Goal: Task Accomplishment & Management: Complete application form

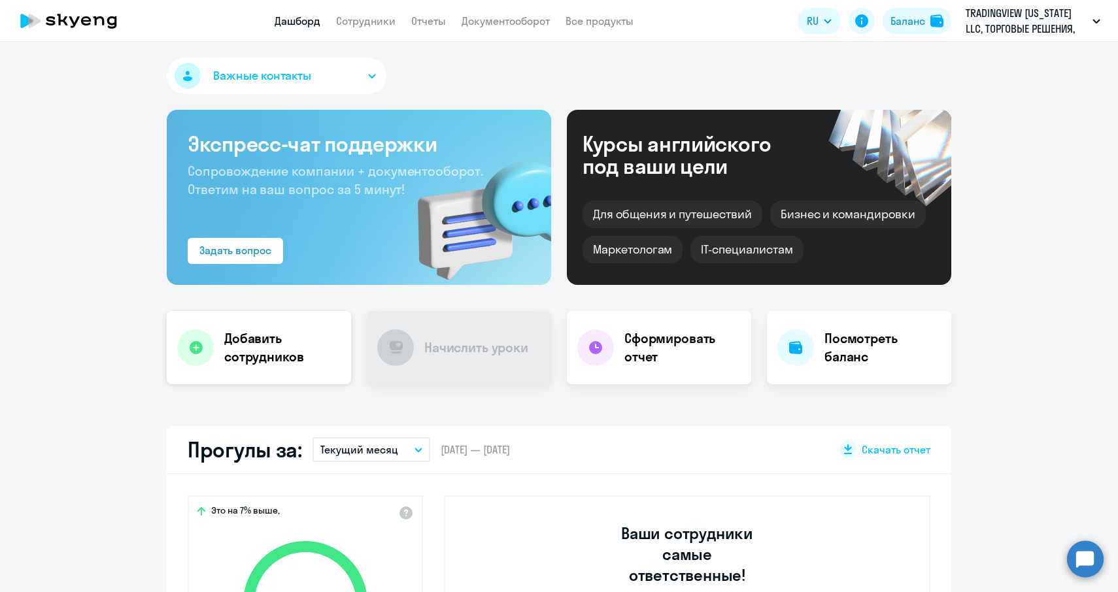
select select "30"
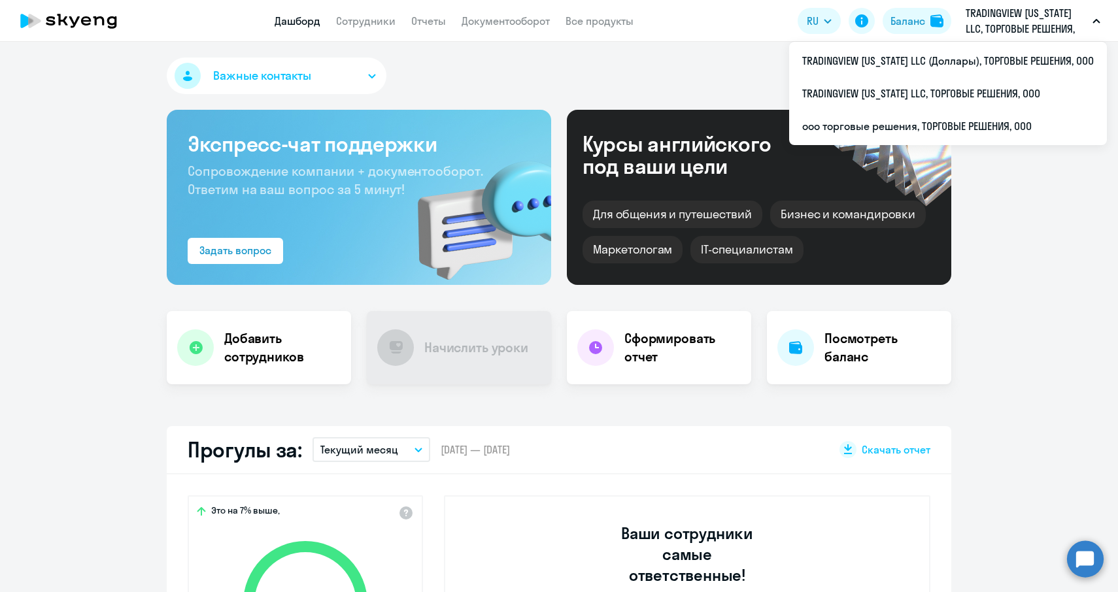
click at [1101, 24] on button "TRADINGVIEW [US_STATE] LLC, ТОРГОВЫЕ РЕШЕНИЯ, ООО" at bounding box center [1033, 20] width 148 height 31
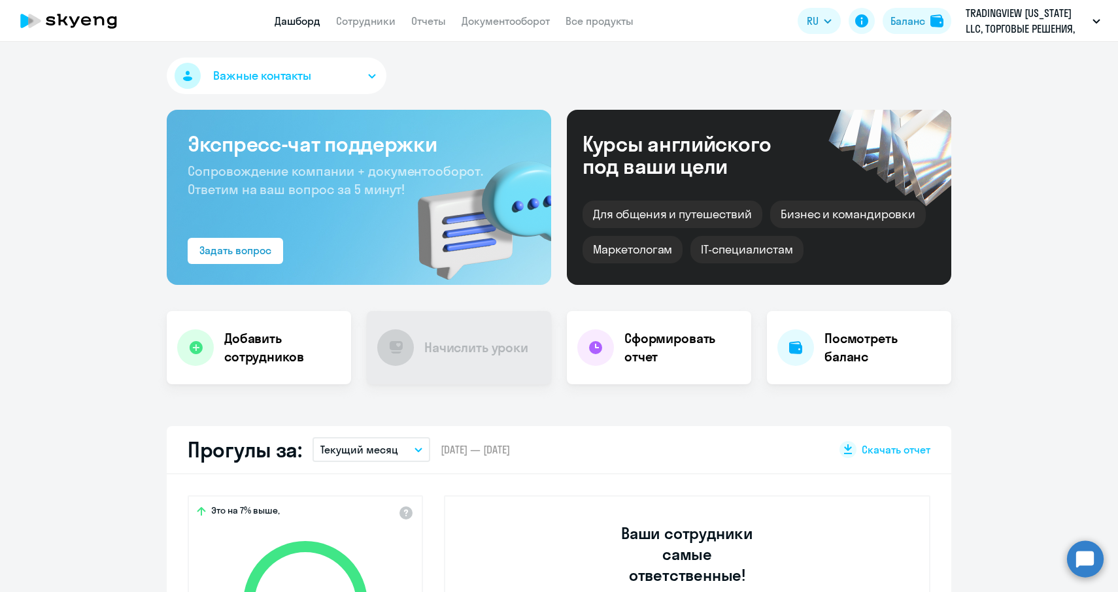
click at [1101, 24] on button "TRADINGVIEW [US_STATE] LLC, ТОРГОВЫЕ РЕШЕНИЯ, ООО" at bounding box center [1033, 20] width 148 height 31
click at [347, 29] on app-header "Дашборд Сотрудники Отчеты Документооборот Все продукты Дашборд Сотрудники Отчет…" at bounding box center [559, 21] width 1118 height 42
click at [355, 2] on app-header "Дашборд Сотрудники Отчеты Документооборот Все продукты Дашборд Сотрудники Отчет…" at bounding box center [559, 21] width 1118 height 42
click at [355, 12] on app-header "Дашборд Сотрудники Отчеты Документооборот Все продукты Дашборд Сотрудники Отчет…" at bounding box center [559, 21] width 1118 height 42
click at [354, 16] on link "Сотрудники" at bounding box center [365, 20] width 59 height 13
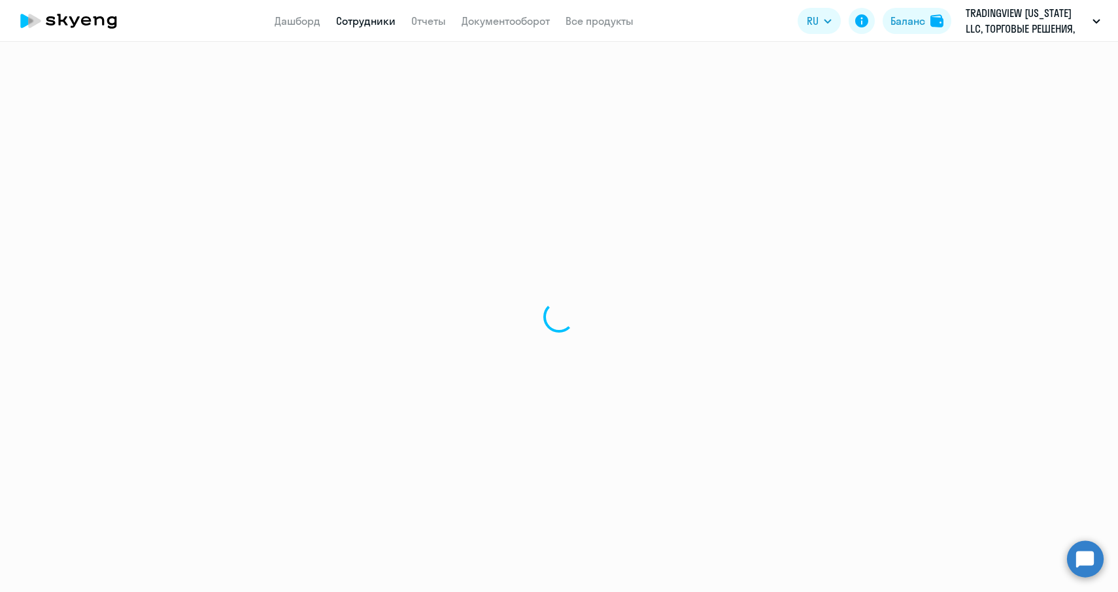
select select "30"
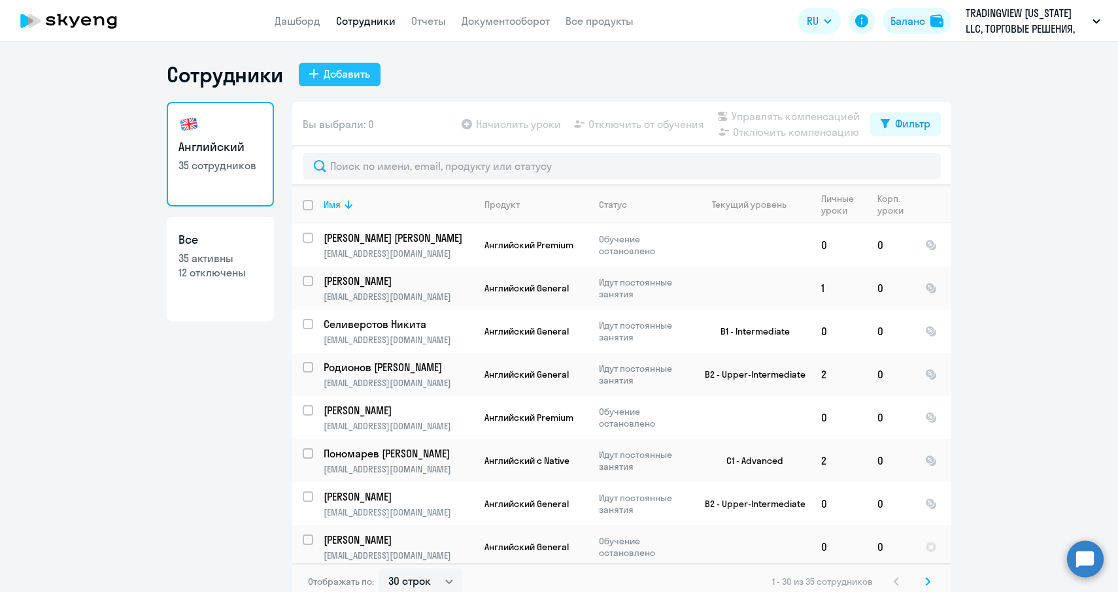
click at [345, 81] on div "Добавить" at bounding box center [347, 74] width 46 height 16
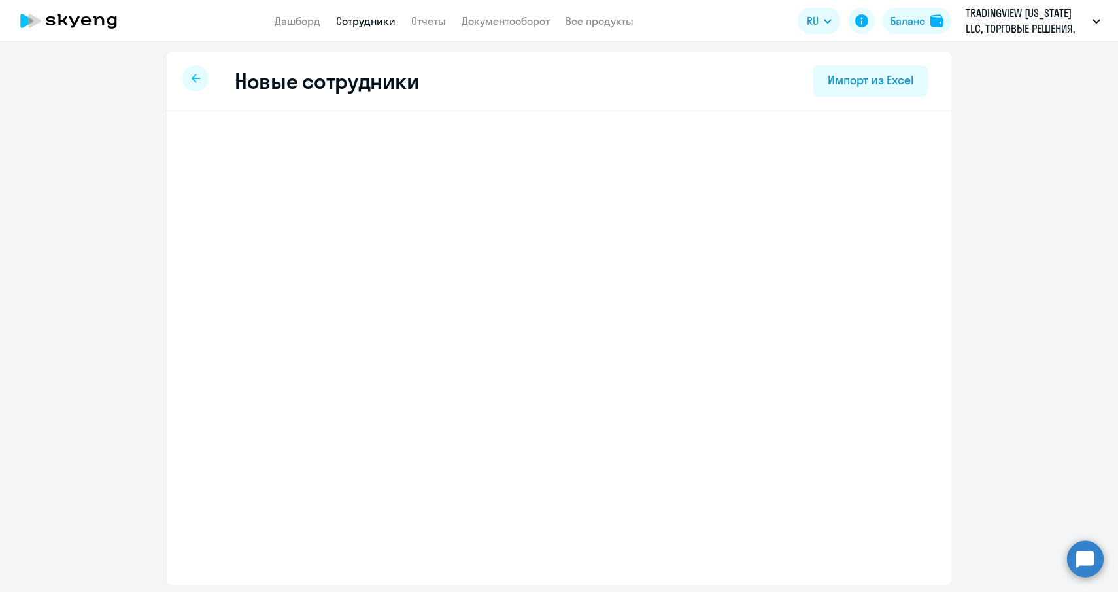
select select "english_adult_not_native_speaker"
select select "4"
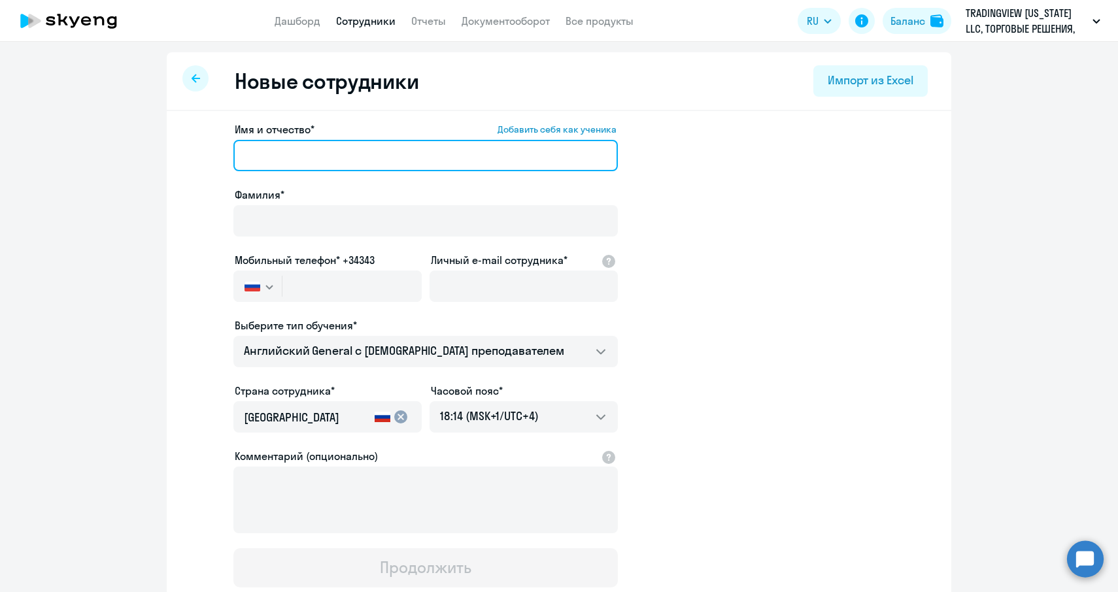
click at [311, 153] on input "Имя и отчество* Добавить себя как ученика" at bounding box center [425, 155] width 384 height 31
paste input "[PERSON_NAME]"
drag, startPoint x: 364, startPoint y: 156, endPoint x: 278, endPoint y: 160, distance: 86.4
click at [278, 160] on input "[PERSON_NAME]" at bounding box center [425, 155] width 384 height 31
type input "Aliona"
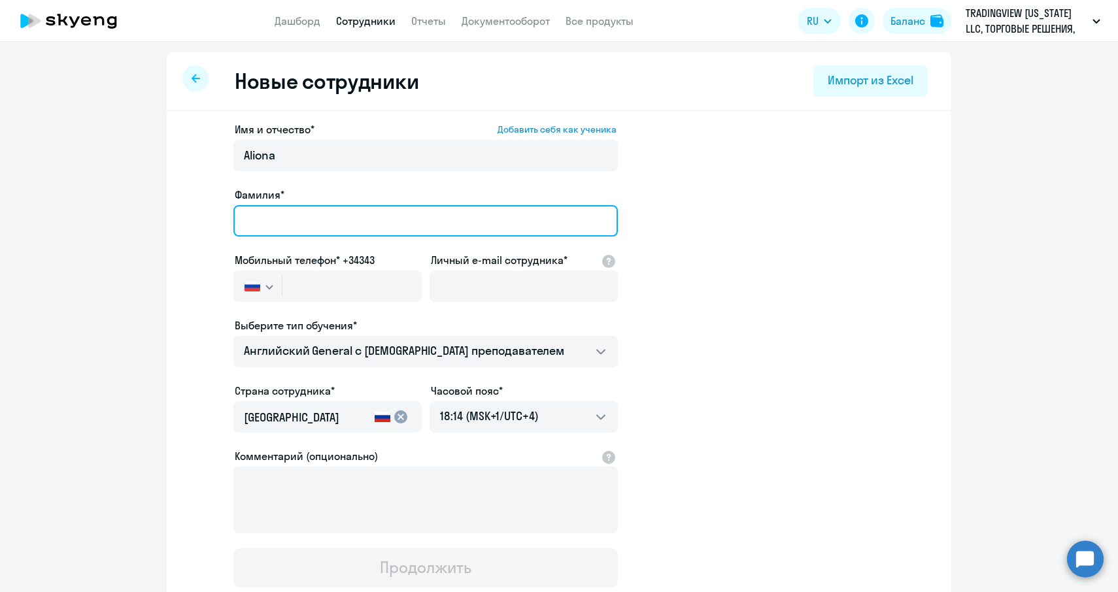
click at [279, 222] on input "Фамилия*" at bounding box center [425, 220] width 384 height 31
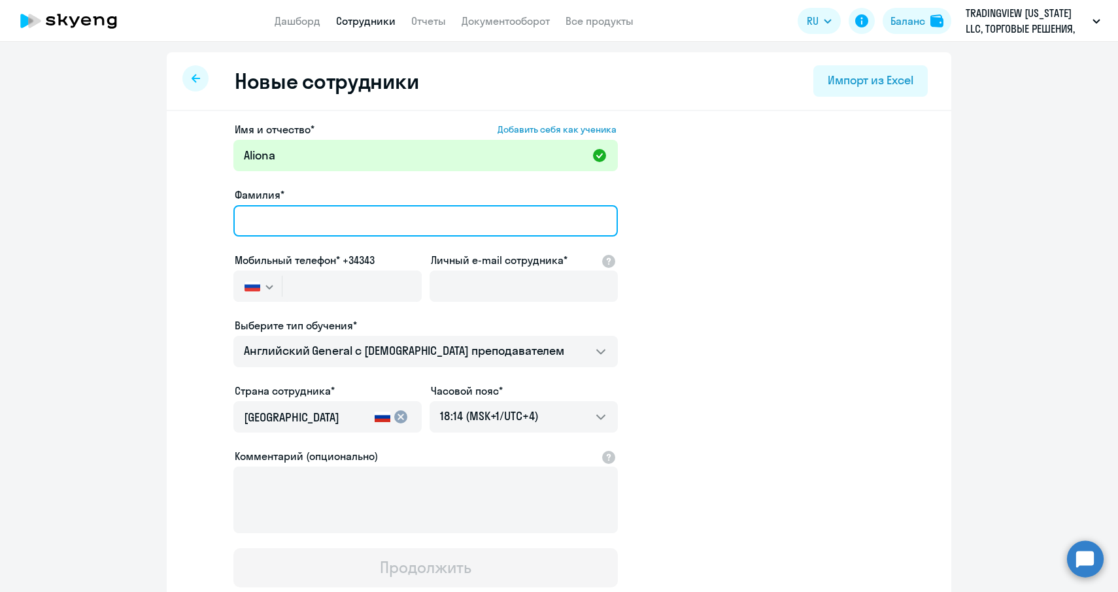
paste input "Vysotskaya"
type input "Vysotskaya"
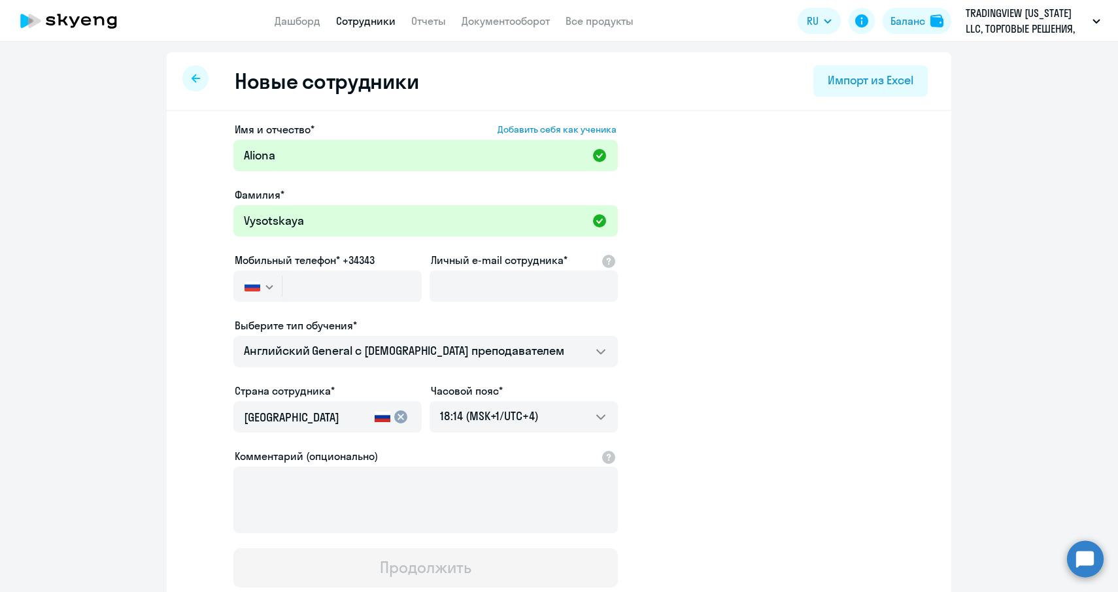
click at [272, 287] on icon "button" at bounding box center [269, 287] width 8 height 5
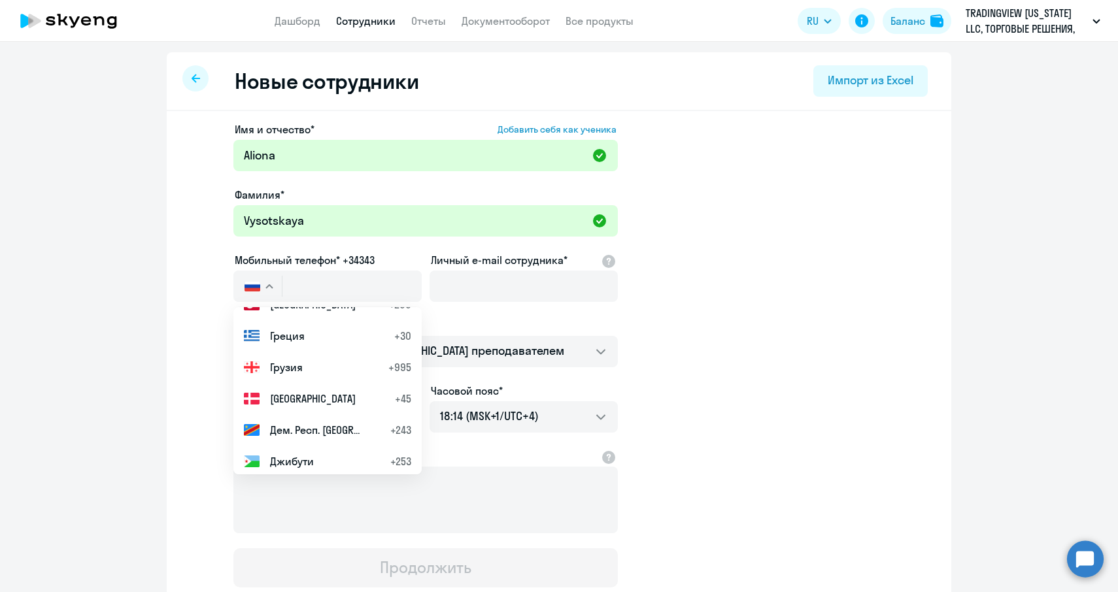
scroll to position [1843, 0]
click at [304, 362] on li "Грузия +995" at bounding box center [327, 365] width 188 height 31
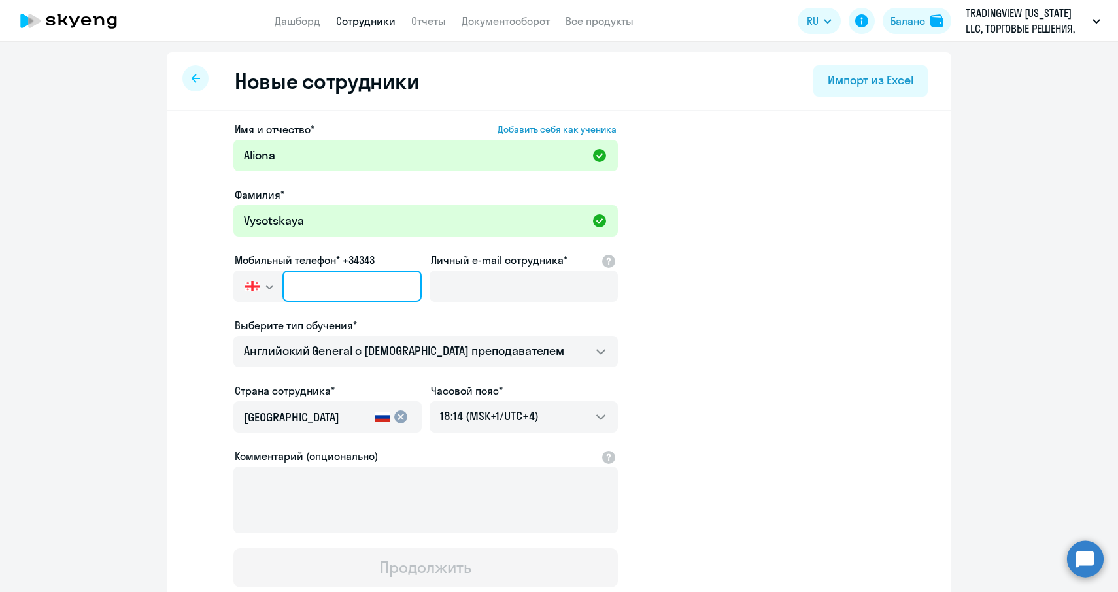
click at [316, 280] on input "text" at bounding box center [351, 286] width 139 height 31
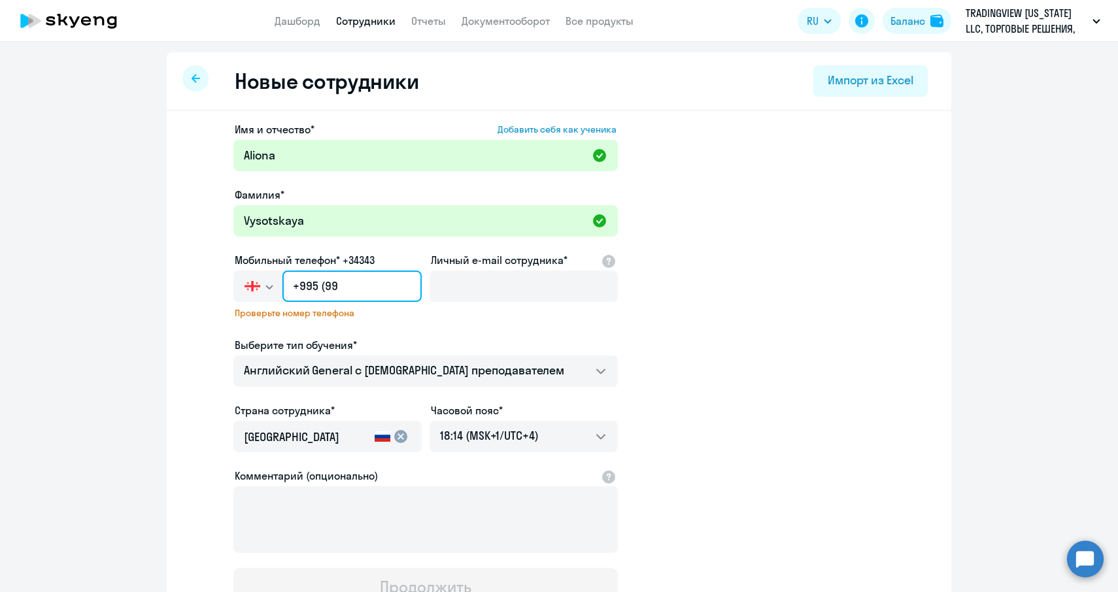
type input "+995 (9"
click at [297, 283] on input "text" at bounding box center [351, 286] width 139 height 31
paste input "[PHONE_NUMBER]"
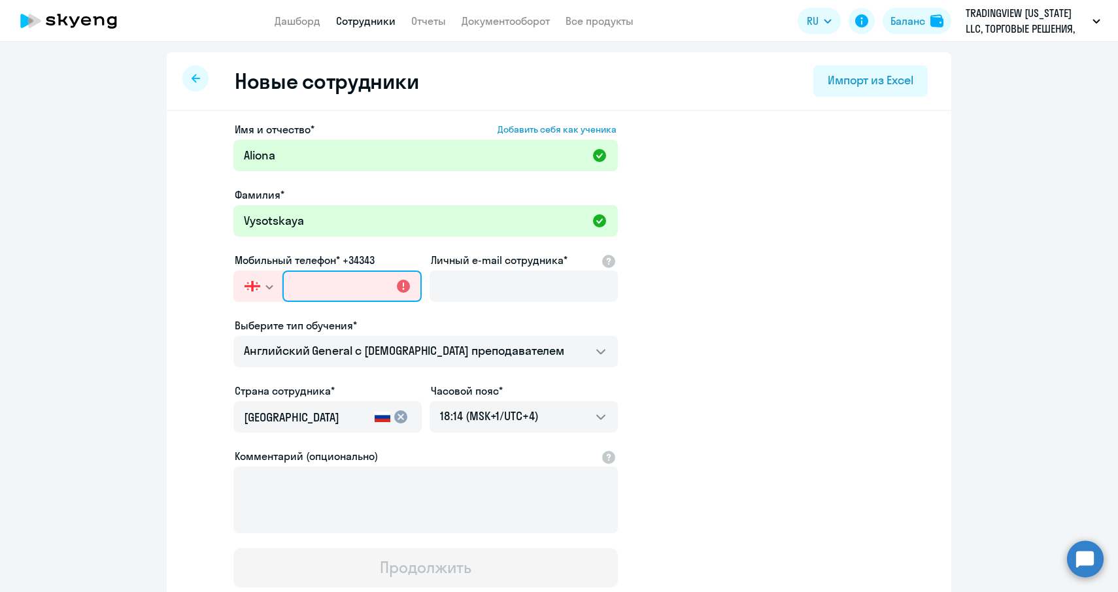
type input "[PHONE_NUMBER]"
click at [307, 286] on input "[PHONE_NUMBER]" at bounding box center [351, 286] width 139 height 31
drag, startPoint x: 371, startPoint y: 286, endPoint x: 268, endPoint y: 286, distance: 103.3
click at [268, 286] on div "[GEOGRAPHIC_DATA] +7 [GEOGRAPHIC_DATA] +7 [GEOGRAPHIC_DATA] +380 [GEOGRAPHIC_DA…" at bounding box center [327, 286] width 188 height 31
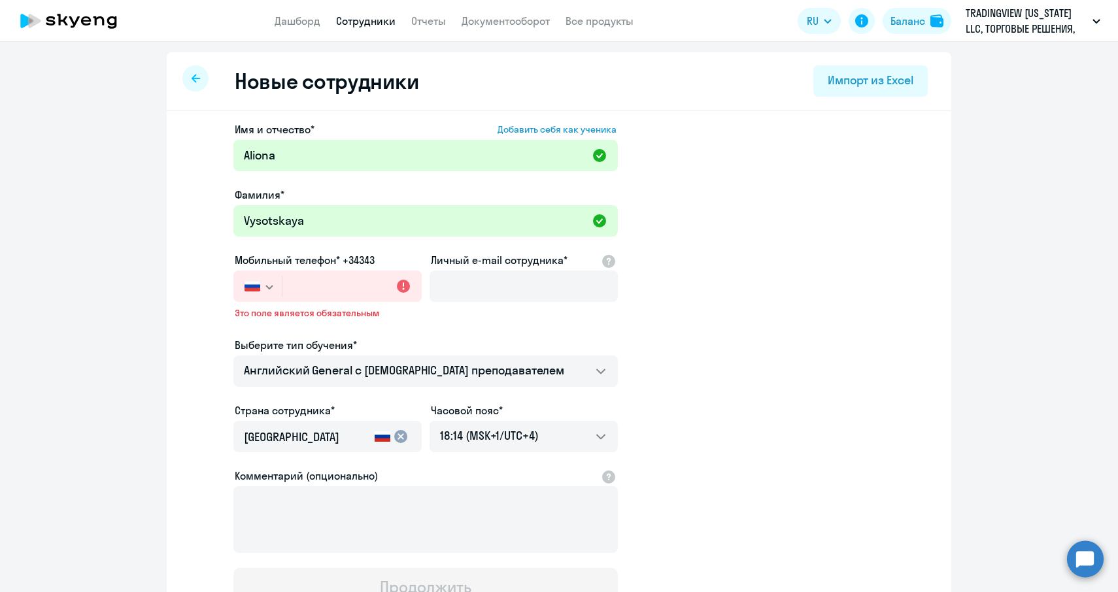
click at [254, 289] on img "button" at bounding box center [253, 286] width 16 height 10
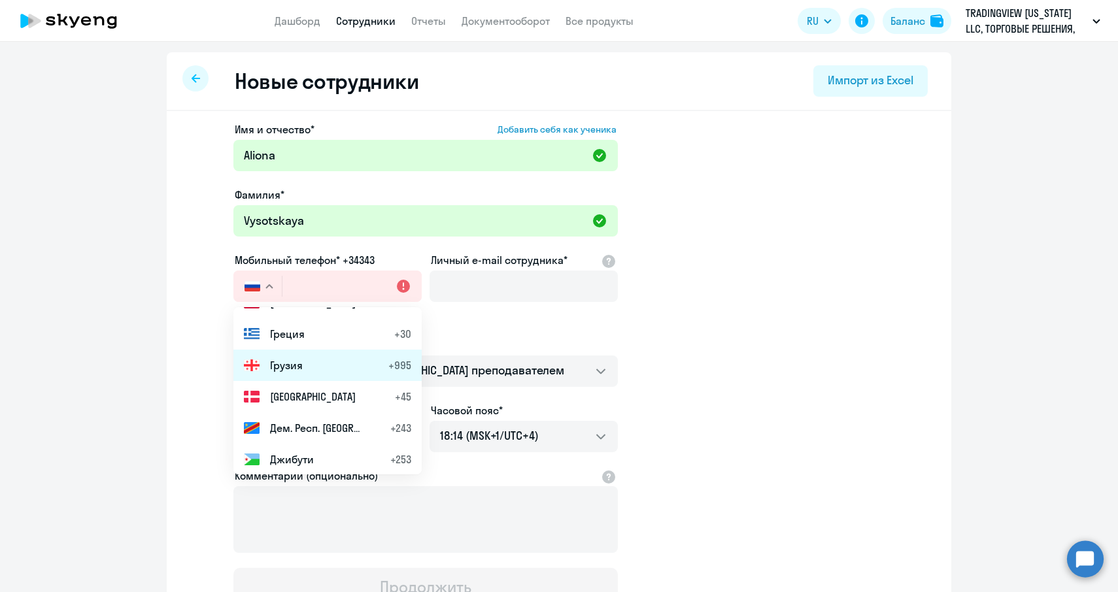
click at [307, 378] on li "Грузия +995" at bounding box center [327, 365] width 188 height 31
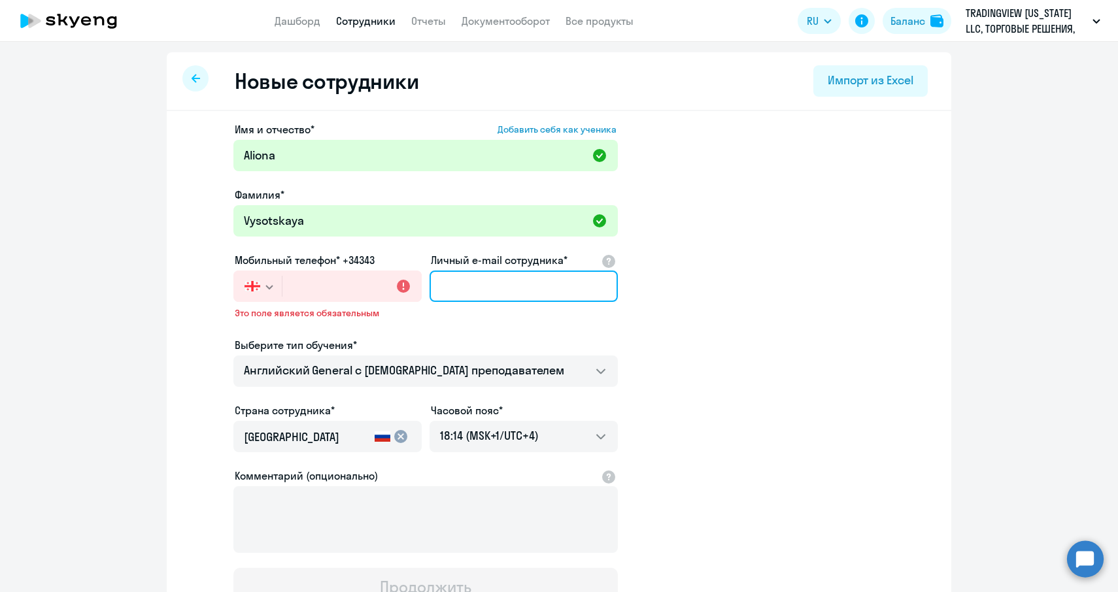
click at [480, 289] on input "Личный e-mail сотрудника*" at bounding box center [524, 286] width 188 height 31
paste input "995511138756 ; [PHONE_NUMBER]"
drag, startPoint x: 502, startPoint y: 286, endPoint x: 461, endPoint y: 286, distance: 41.2
click at [461, 286] on input "995511138756 ; [PHONE_NUMBER]" at bounding box center [524, 286] width 188 height 31
type input "995511138756 ; [PHONE_NUMBER]"
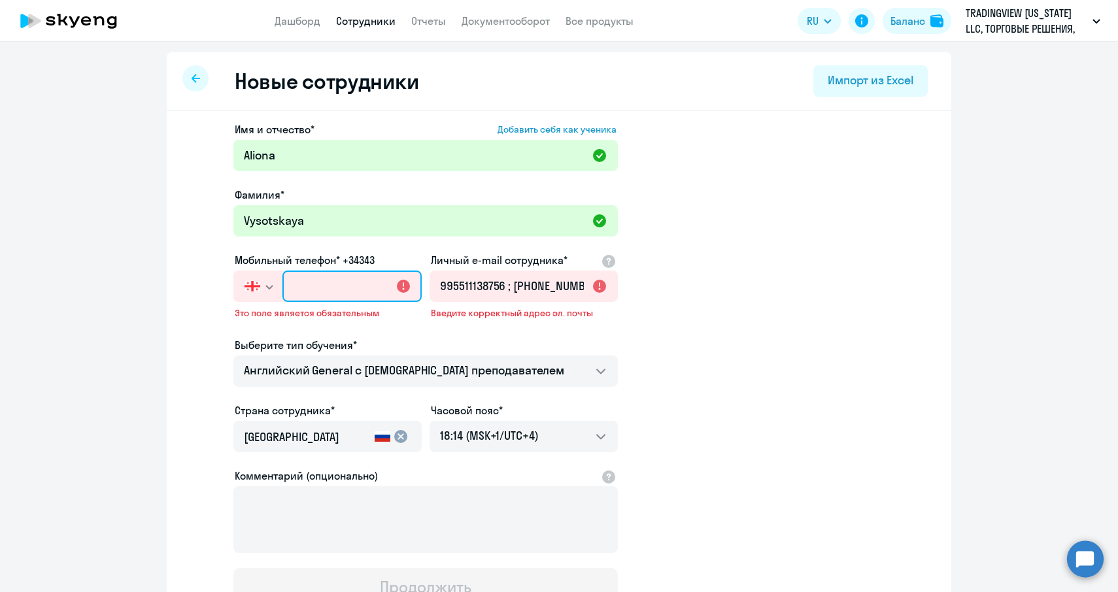
click at [343, 294] on input "text" at bounding box center [351, 286] width 139 height 31
paste input "[PHONE_NUMBER]"
type input "[PHONE_NUMBER]"
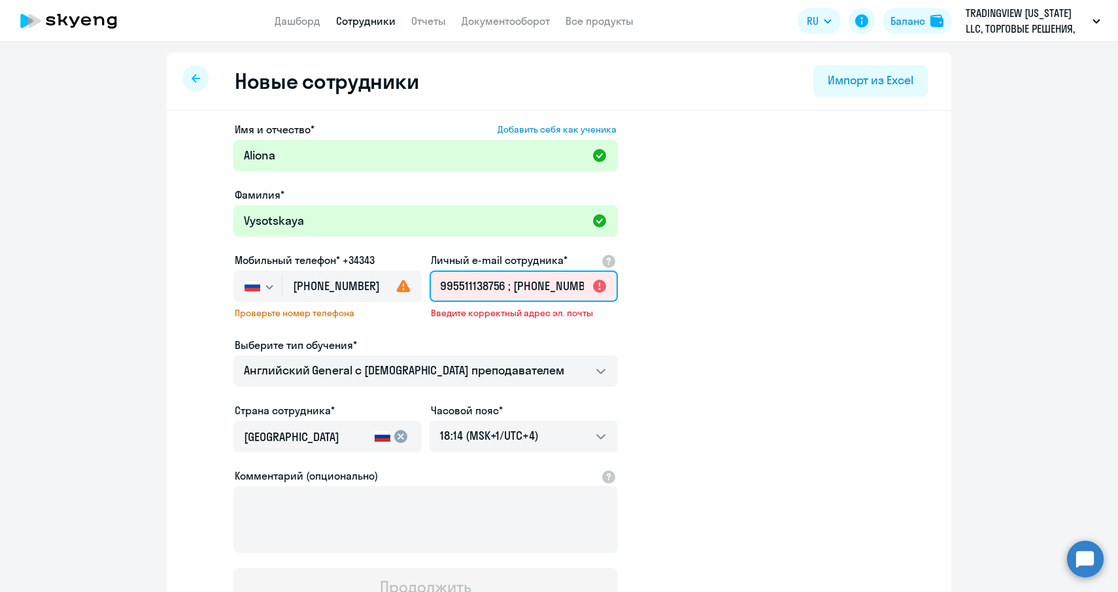
click at [556, 281] on input "995511138756 ; [PHONE_NUMBER]" at bounding box center [524, 286] width 188 height 31
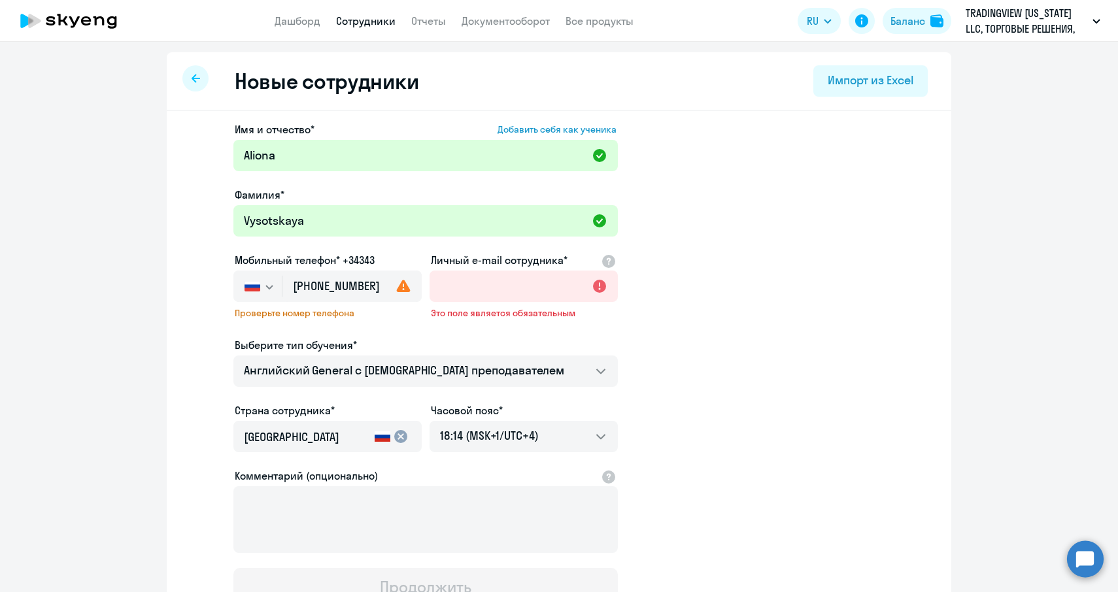
click at [275, 286] on button "button" at bounding box center [257, 286] width 48 height 31
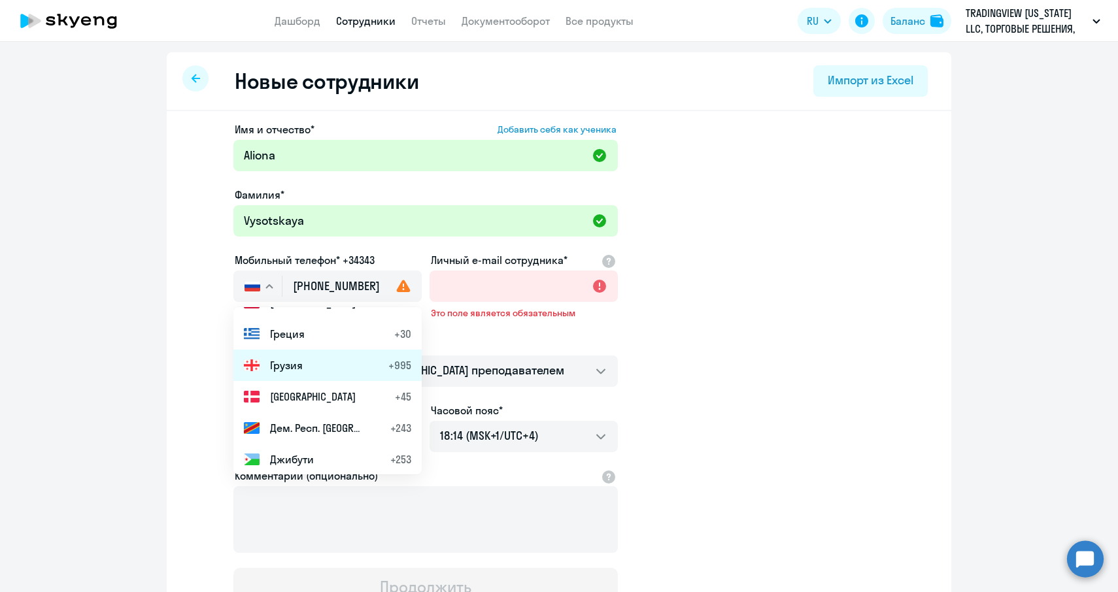
click at [286, 369] on span "Грузия" at bounding box center [286, 366] width 33 height 16
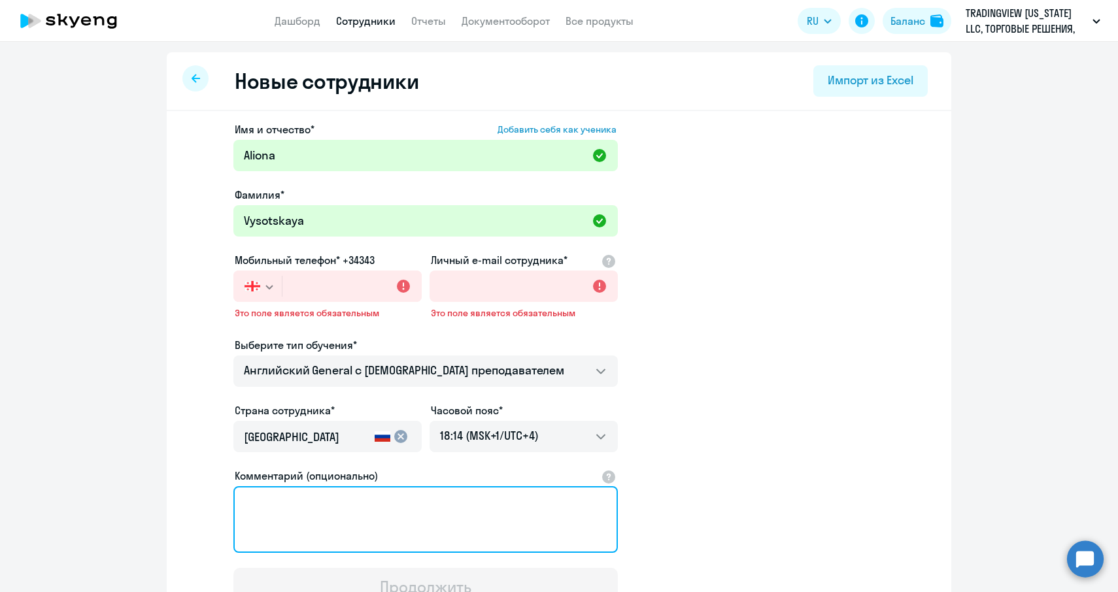
click at [329, 513] on textarea "Комментарий (опционально)" at bounding box center [425, 519] width 384 height 67
paste textarea "511138756"
type textarea "511138756"
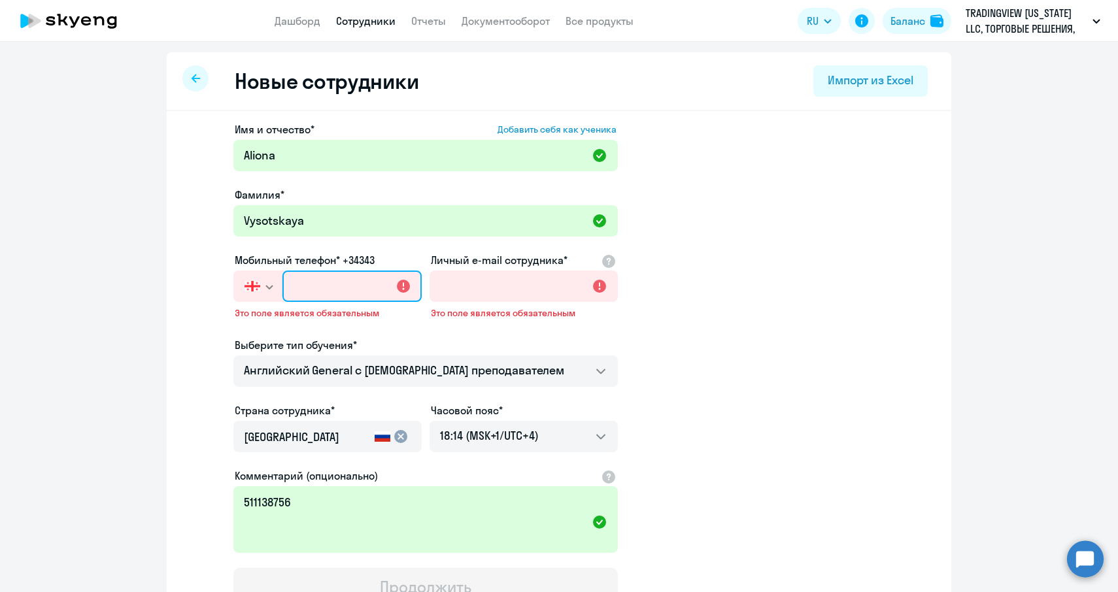
click at [301, 290] on input "text" at bounding box center [351, 286] width 139 height 31
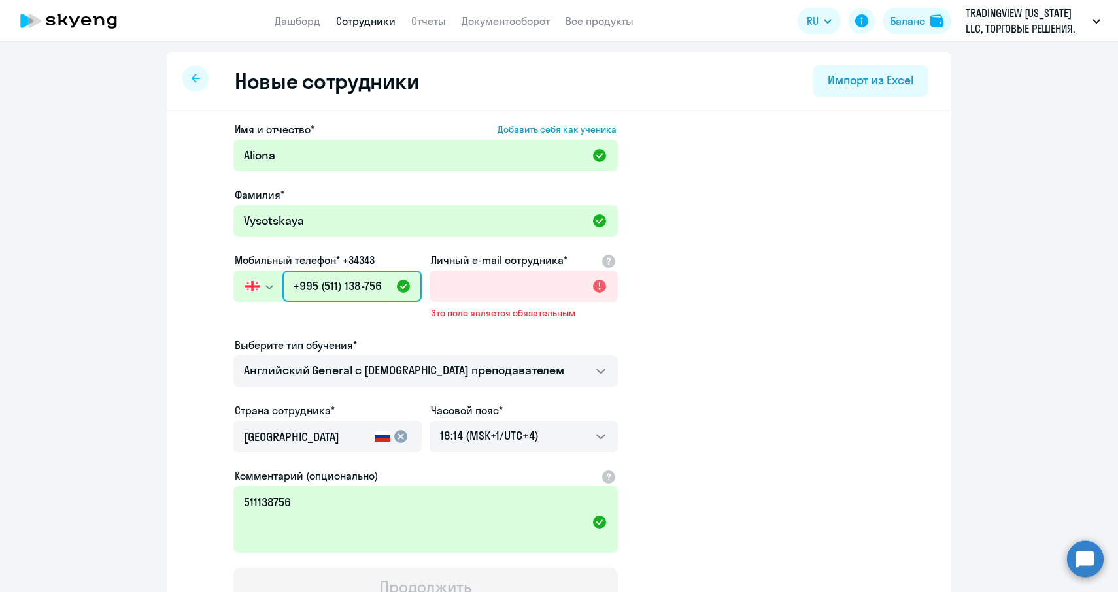
type input "+995 (511) 138-756"
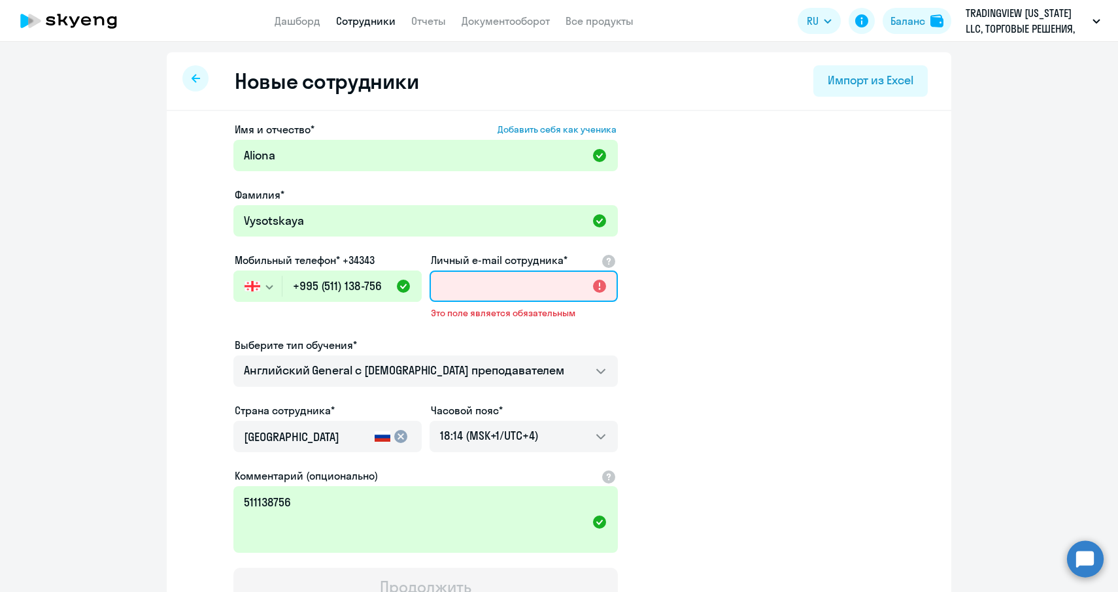
click at [470, 285] on input "Личный e-mail сотрудника*" at bounding box center [524, 286] width 188 height 31
paste input "[EMAIL_ADDRESS][DOMAIN_NAME]"
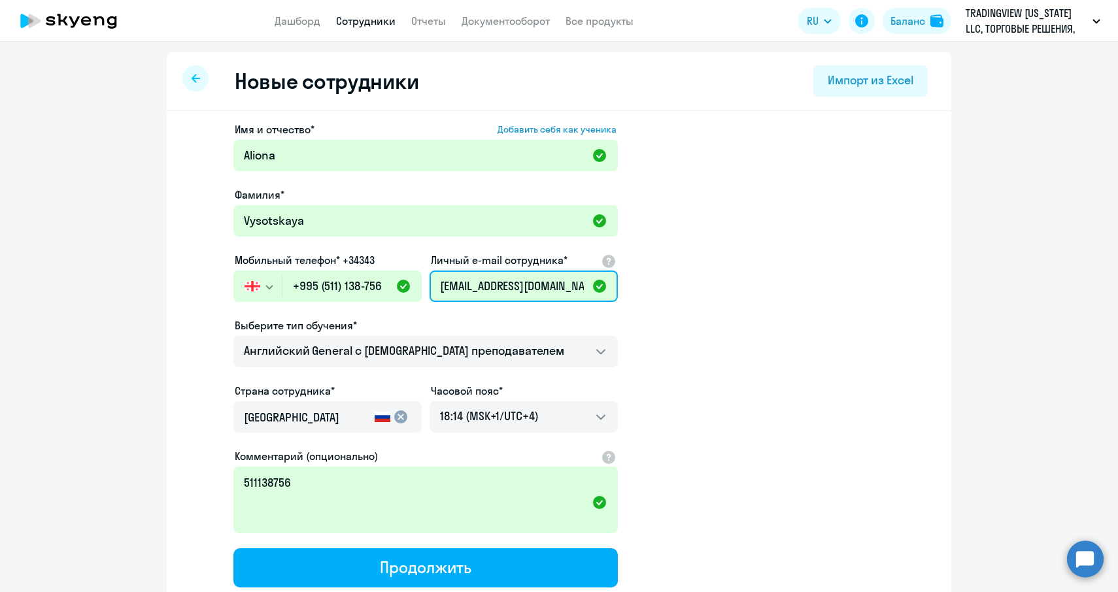
scroll to position [0, 22]
type input "[EMAIL_ADDRESS][DOMAIN_NAME]"
click at [680, 395] on app-new-student-form "Имя и отчество* Добавить себя как ученика [PERSON_NAME]* [PERSON_NAME] Мобильны…" at bounding box center [559, 355] width 743 height 466
click at [396, 419] on mat-icon "cancel" at bounding box center [401, 417] width 16 height 16
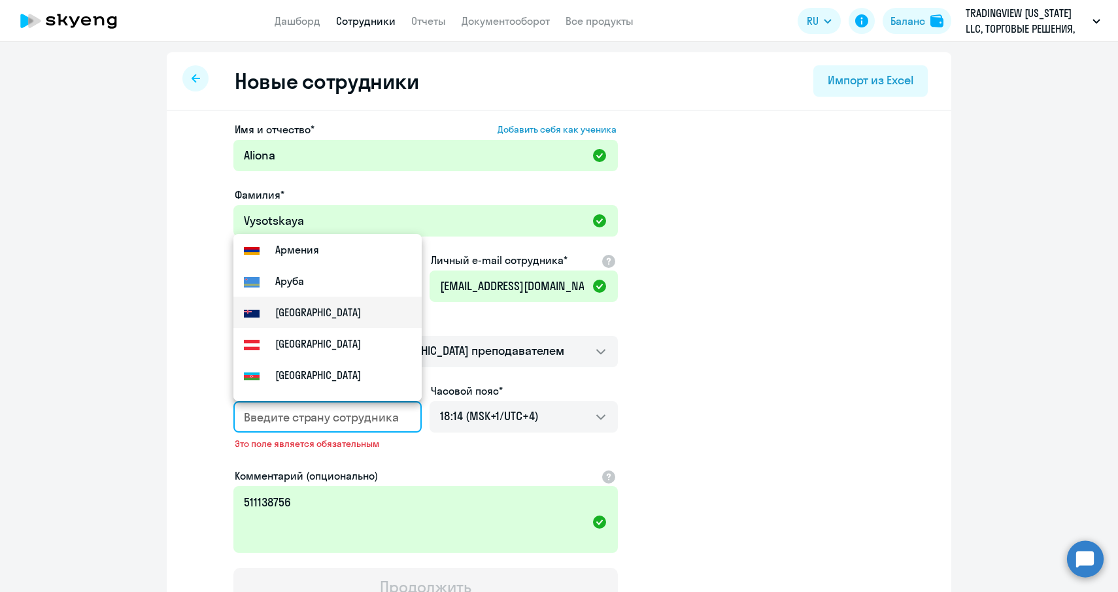
scroll to position [350, 0]
click at [291, 252] on small "Армения" at bounding box center [297, 251] width 44 height 16
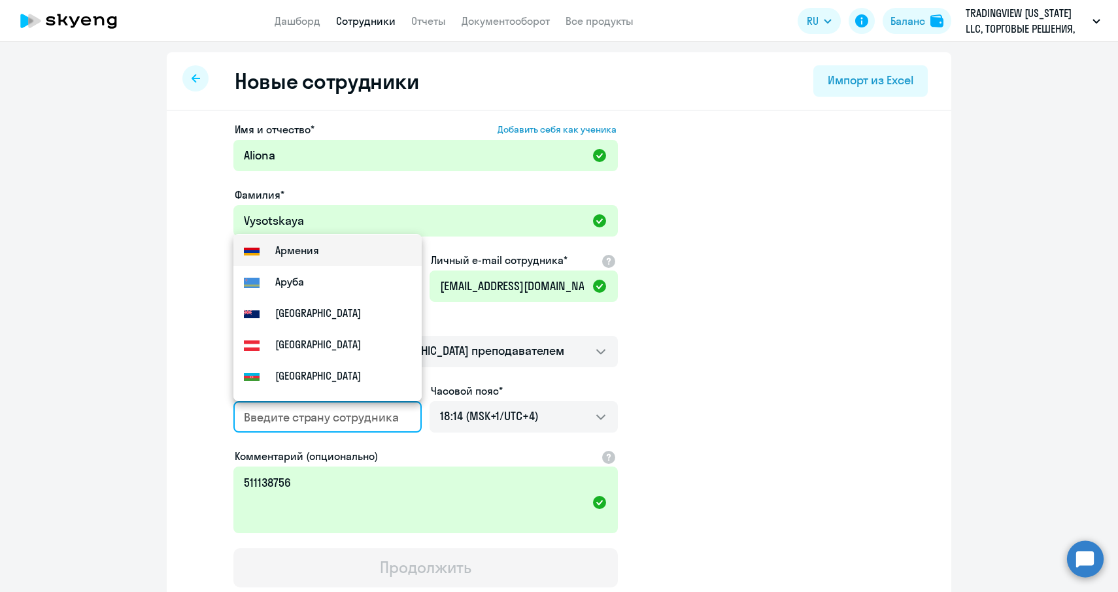
type input "Армения"
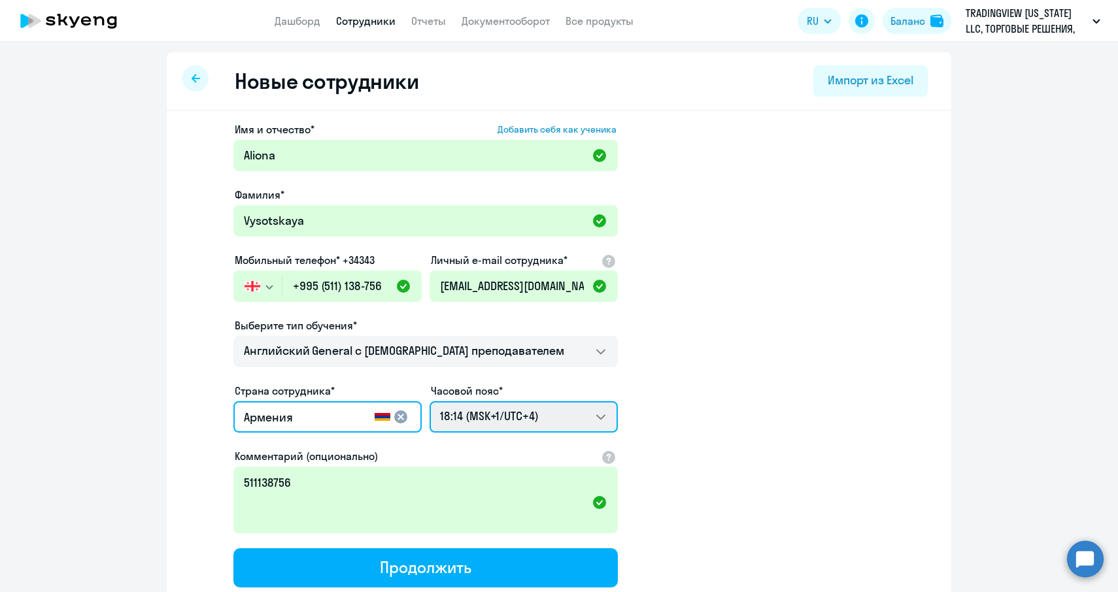
click at [597, 418] on select "03:14 (MSK-14/UTC-11) 04:14 (MSK-13/UTC-10) 05:14 (MSK-12/UTC-9) 06:14 (MSK-11/…" at bounding box center [524, 416] width 188 height 31
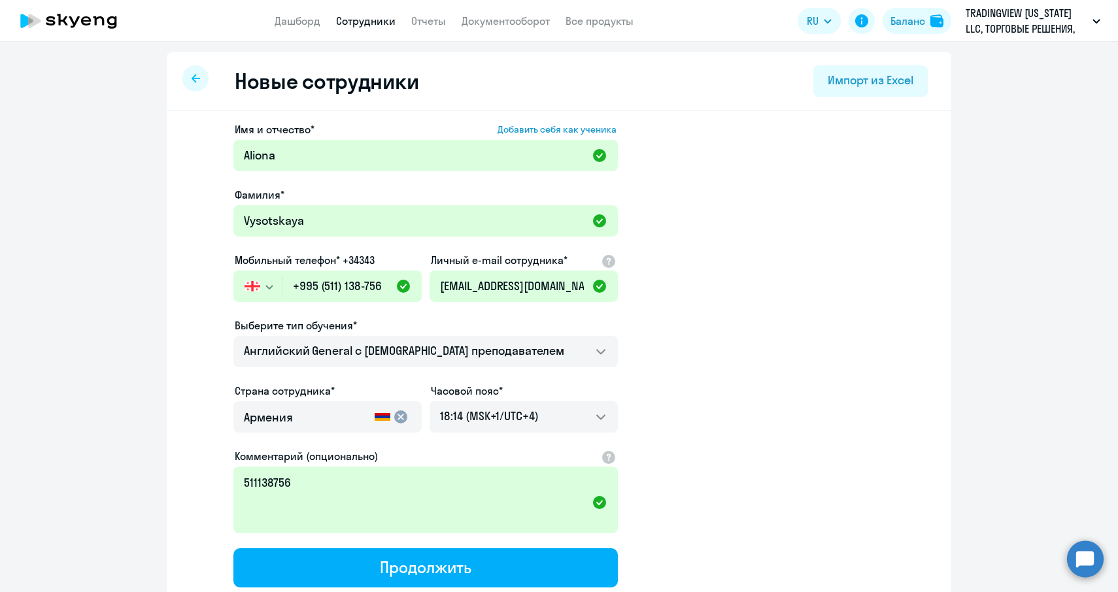
click at [681, 433] on app-new-student-form "Имя и отчество* Добавить себя как ученика [PERSON_NAME]* [PERSON_NAME] Мобильны…" at bounding box center [559, 355] width 743 height 466
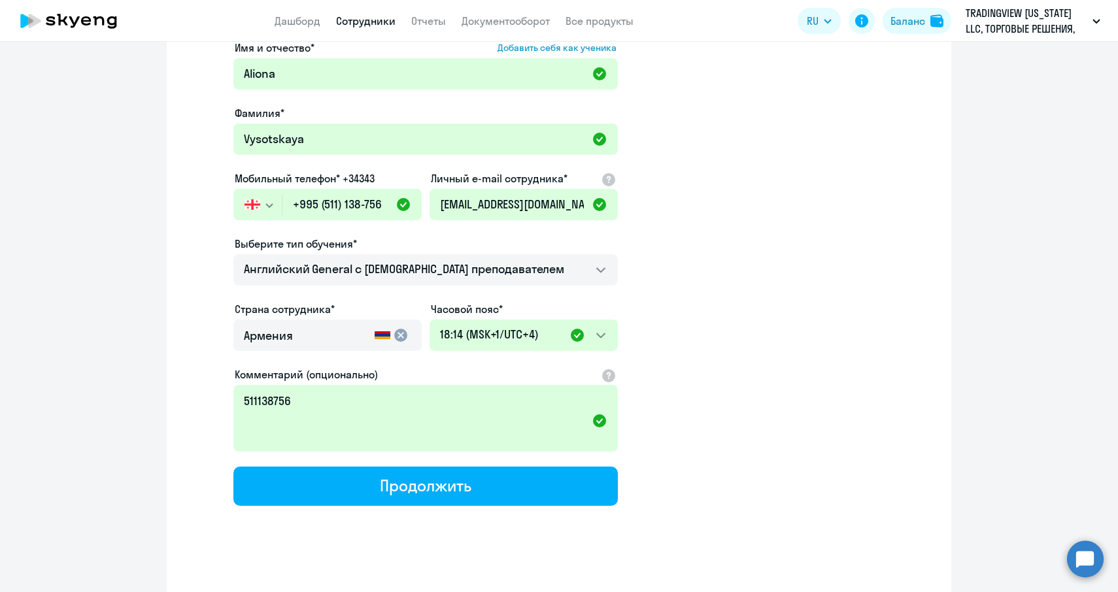
scroll to position [93, 0]
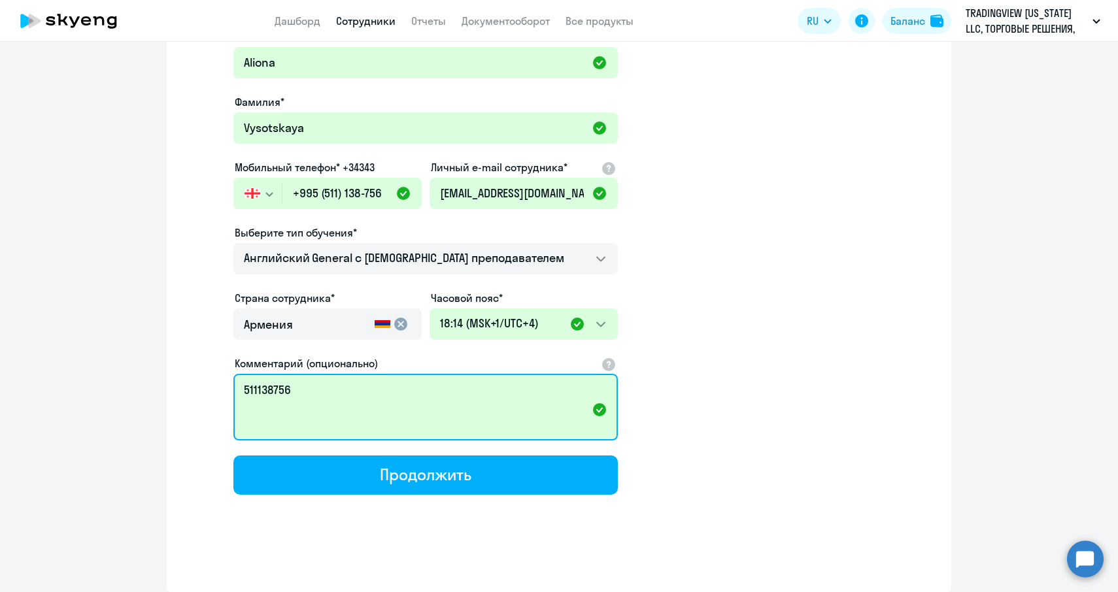
drag, startPoint x: 320, startPoint y: 399, endPoint x: 230, endPoint y: 393, distance: 90.5
click at [230, 393] on app-new-student-form "Имя и отчество* Добавить себя как ученика [PERSON_NAME]* [PERSON_NAME] Мобильны…" at bounding box center [559, 262] width 743 height 466
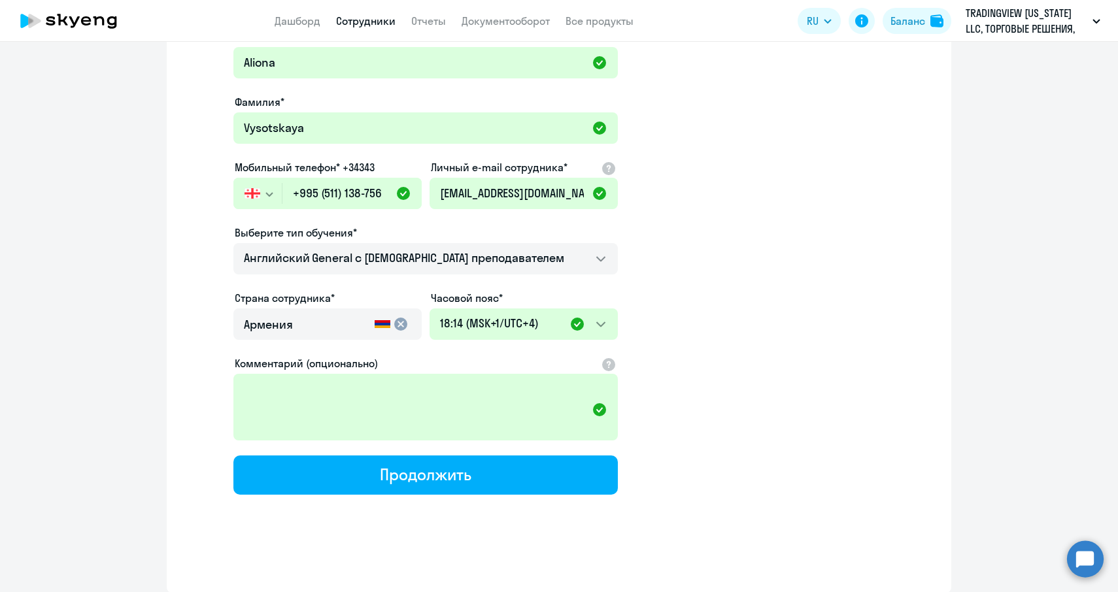
click at [403, 322] on mat-icon "cancel" at bounding box center [401, 324] width 16 height 16
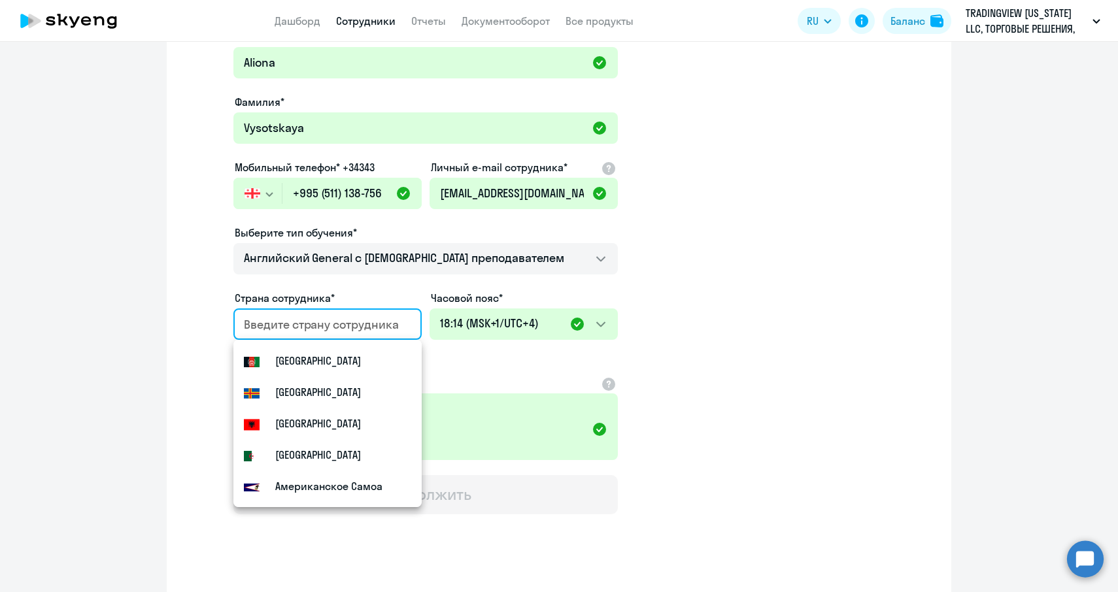
click at [709, 333] on app-new-student-form "Имя и отчество* Добавить себя как ученика [PERSON_NAME]* [PERSON_NAME] Мобильны…" at bounding box center [559, 272] width 743 height 486
click at [367, 323] on input "country" at bounding box center [325, 324] width 162 height 17
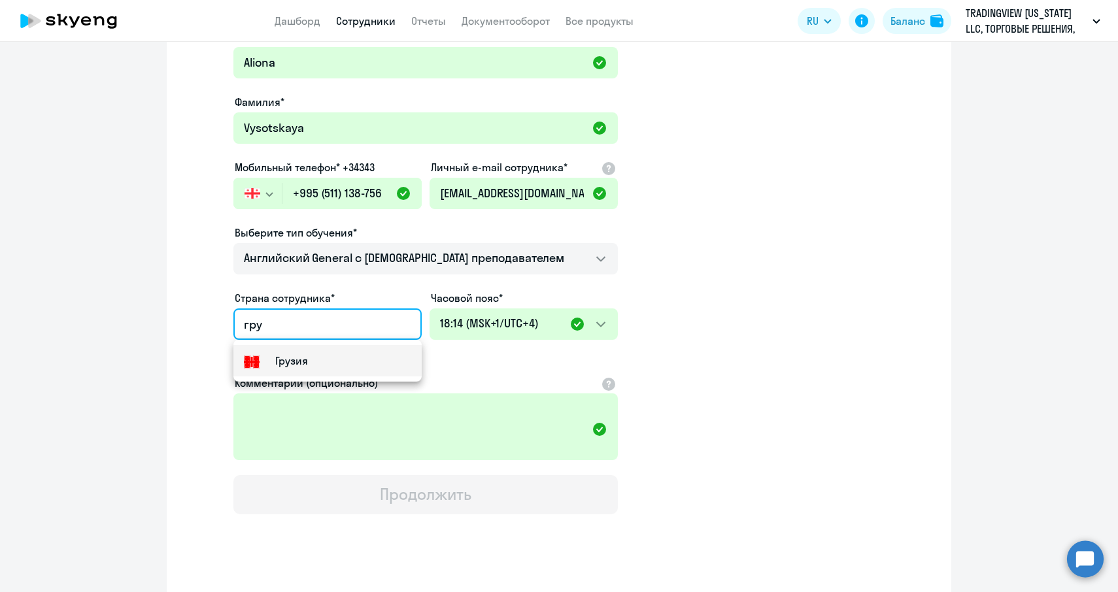
click at [292, 362] on small "Грузия" at bounding box center [291, 361] width 33 height 16
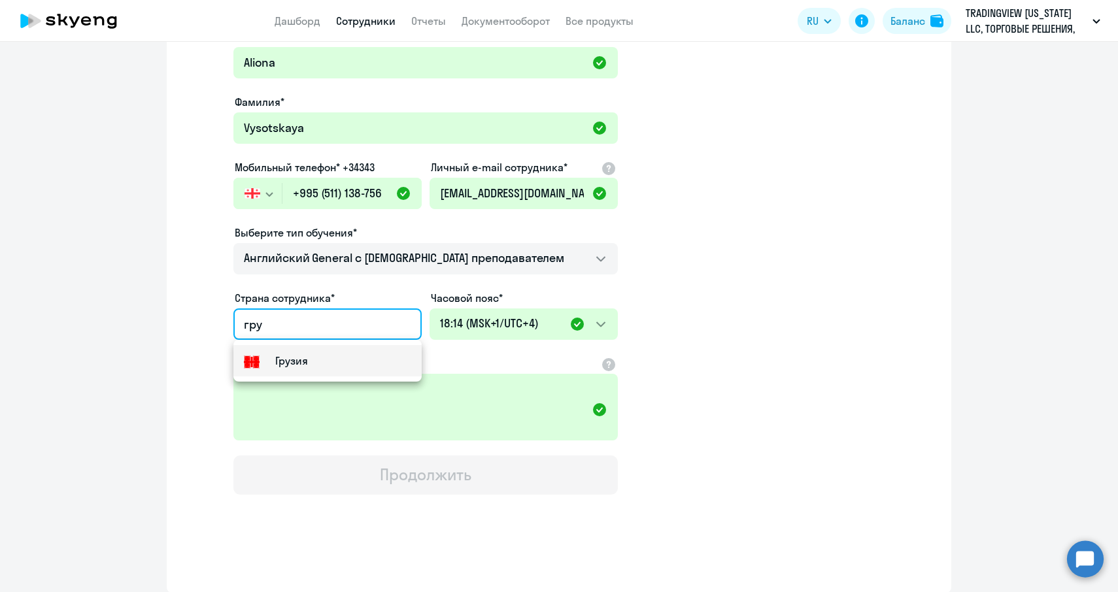
type input "Грузия"
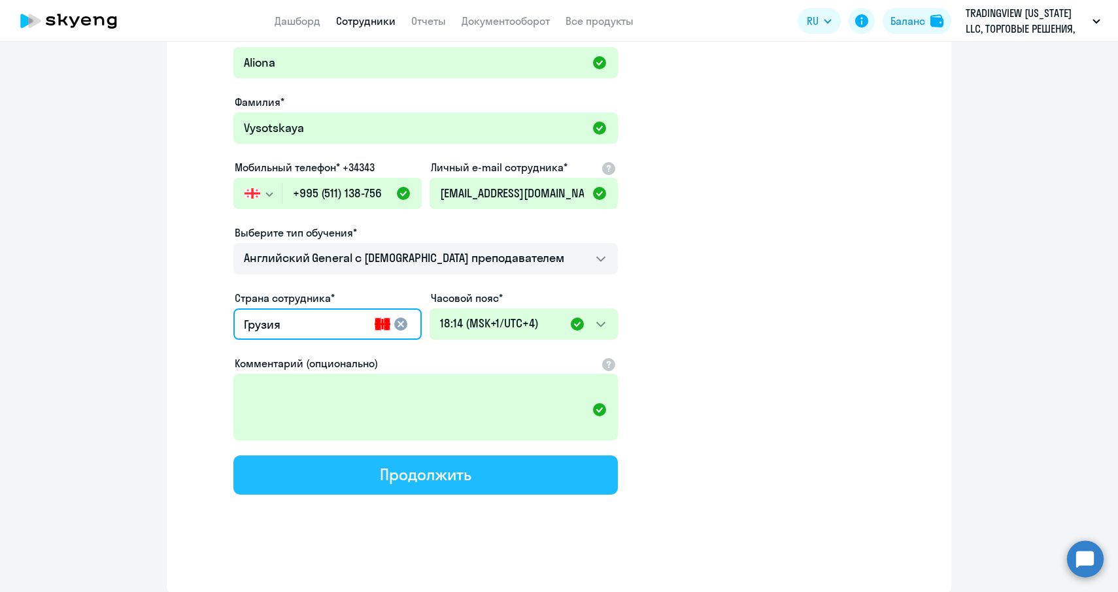
click at [445, 483] on div "Продолжить" at bounding box center [425, 474] width 91 height 21
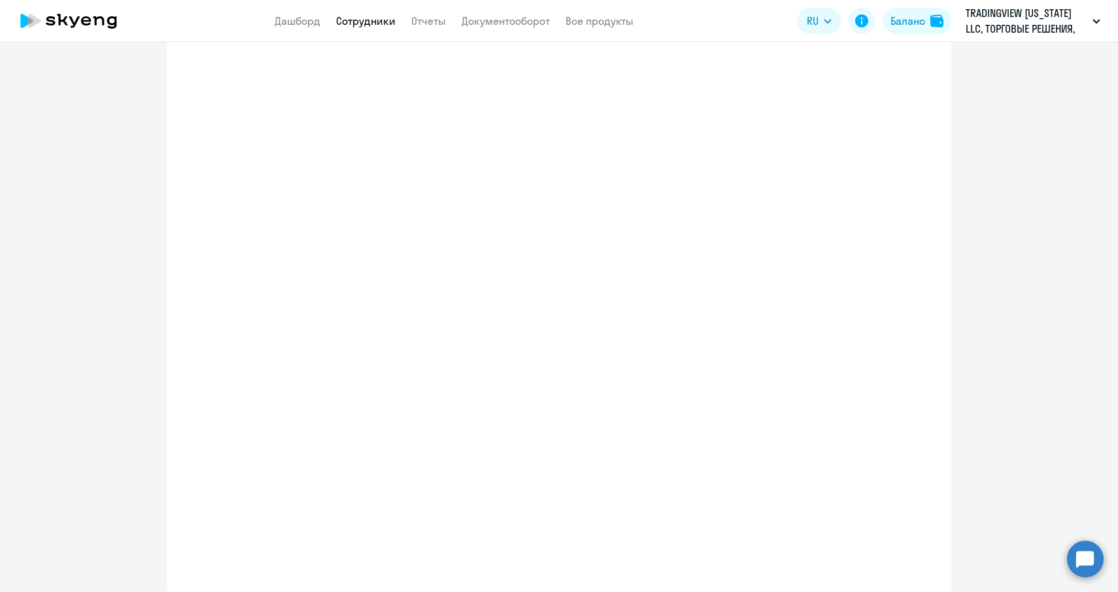
select select "english_adult_not_native_speaker"
select select "4"
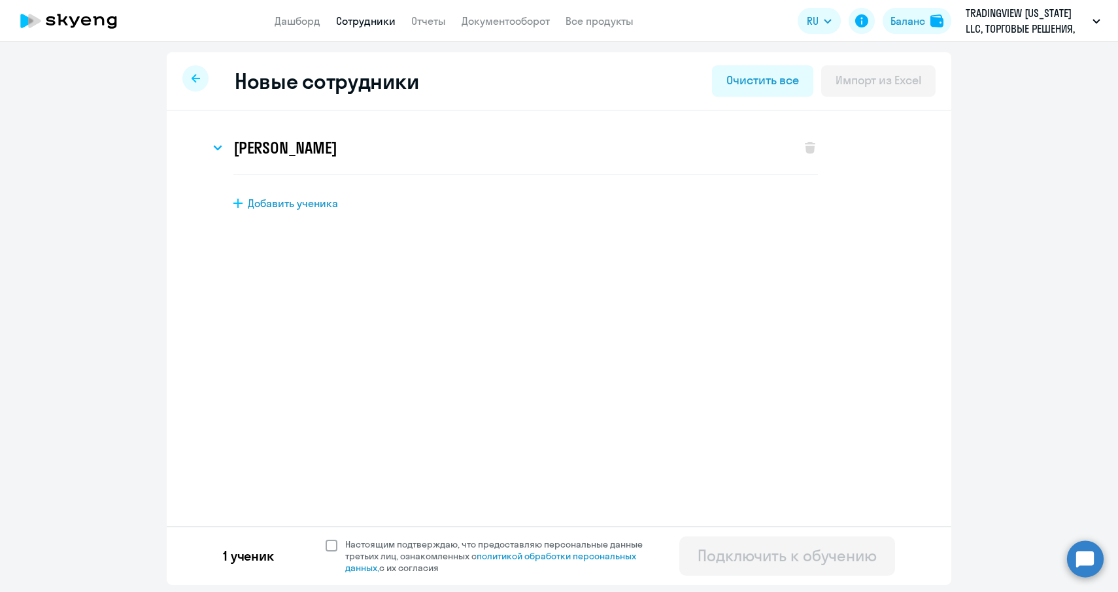
click at [331, 545] on span at bounding box center [332, 546] width 12 height 12
click at [326, 539] on input "Настоящим подтверждаю, что предоставляю персональные данные третьих лиц, ознако…" at bounding box center [325, 538] width 1 height 1
checkbox input "true"
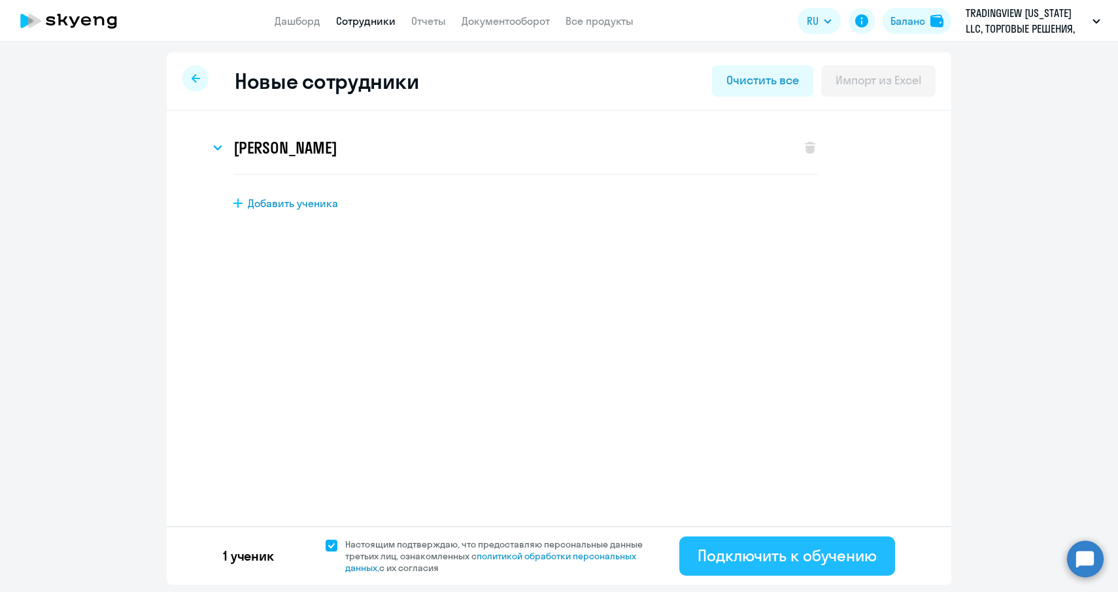
click at [770, 566] on div "Подключить к обучению" at bounding box center [787, 555] width 179 height 21
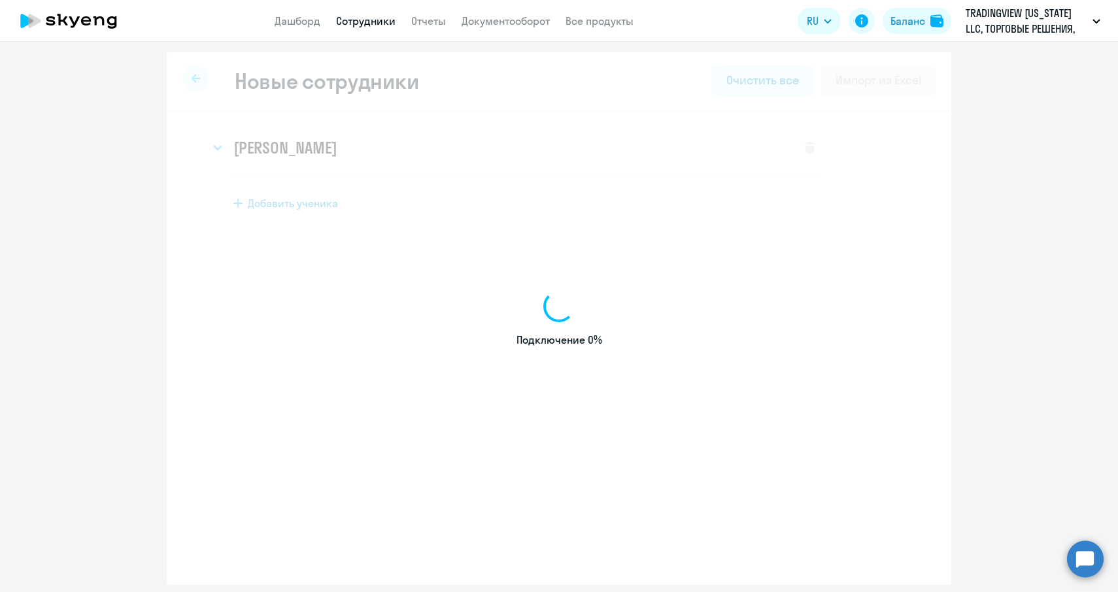
select select "english_adult_not_native_speaker"
select select "4"
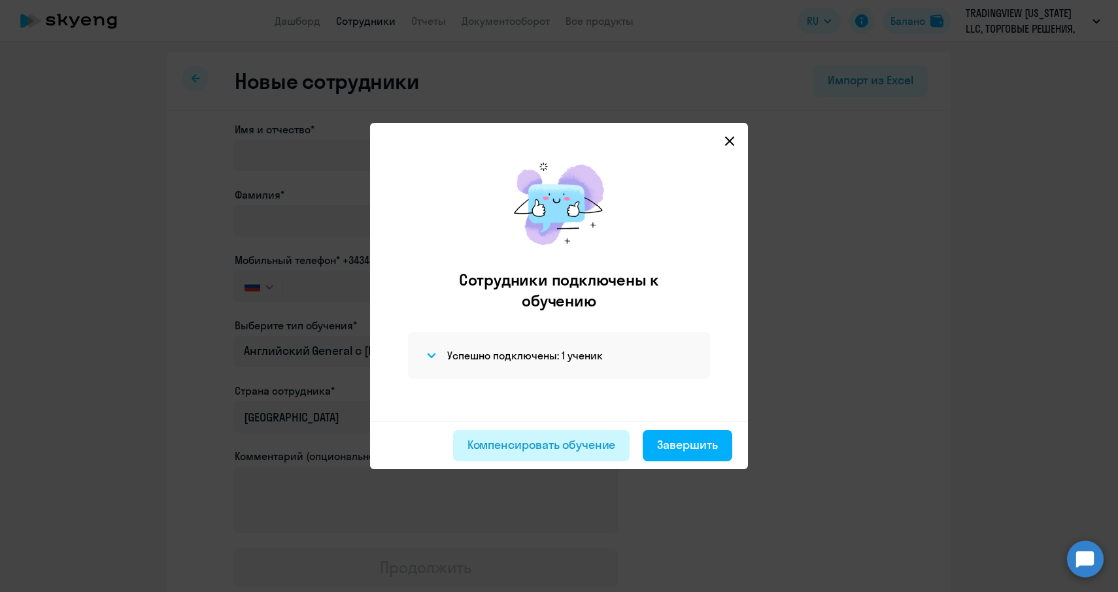
click at [603, 449] on div "Компенсировать обучение" at bounding box center [541, 445] width 148 height 17
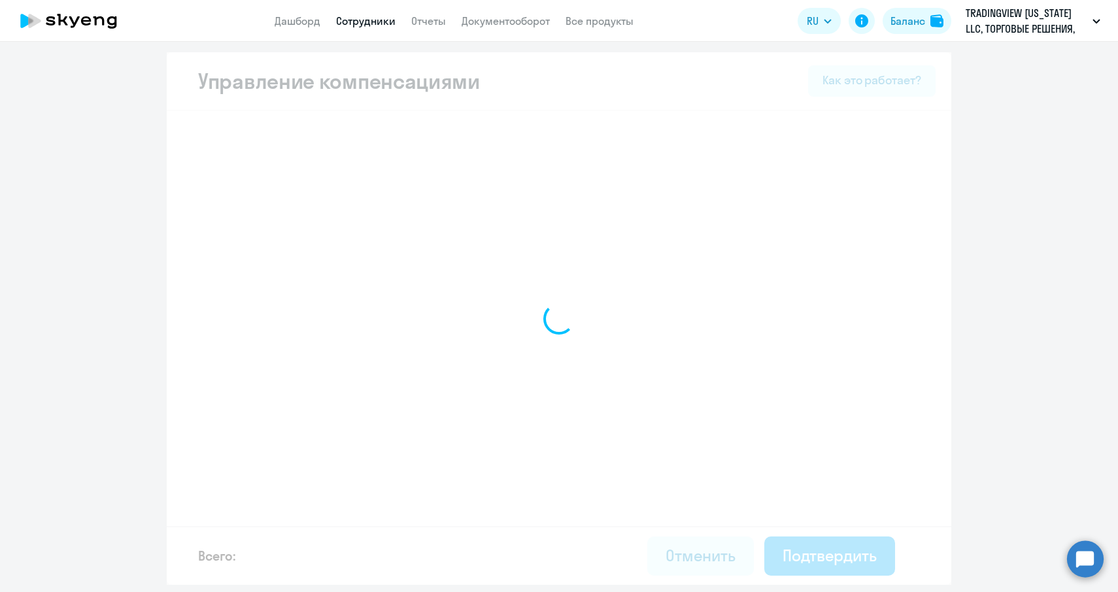
select select "MONTHLY"
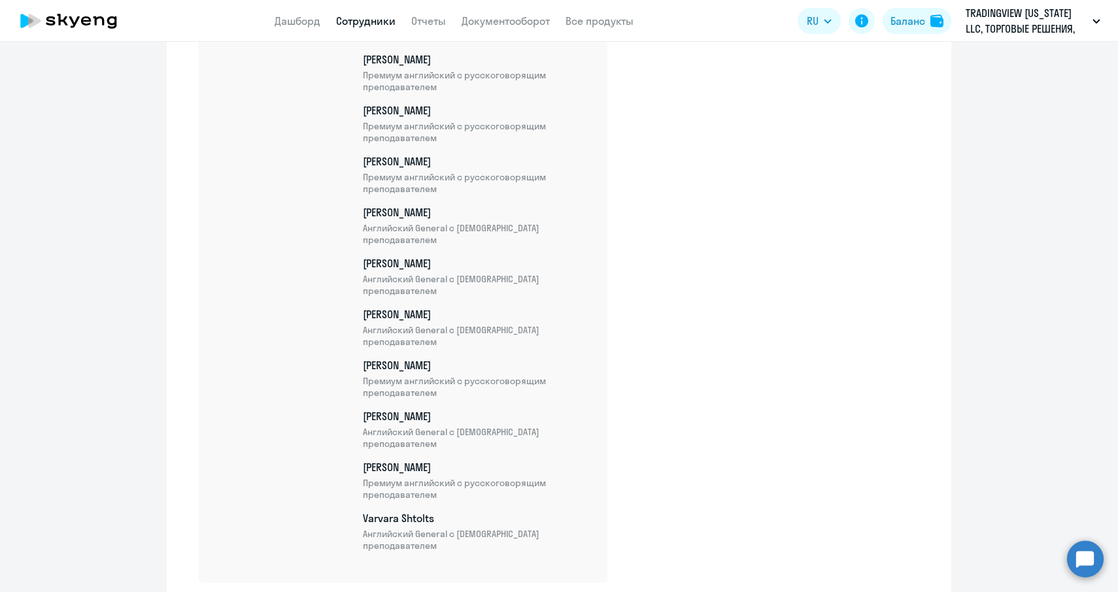
scroll to position [1889, 0]
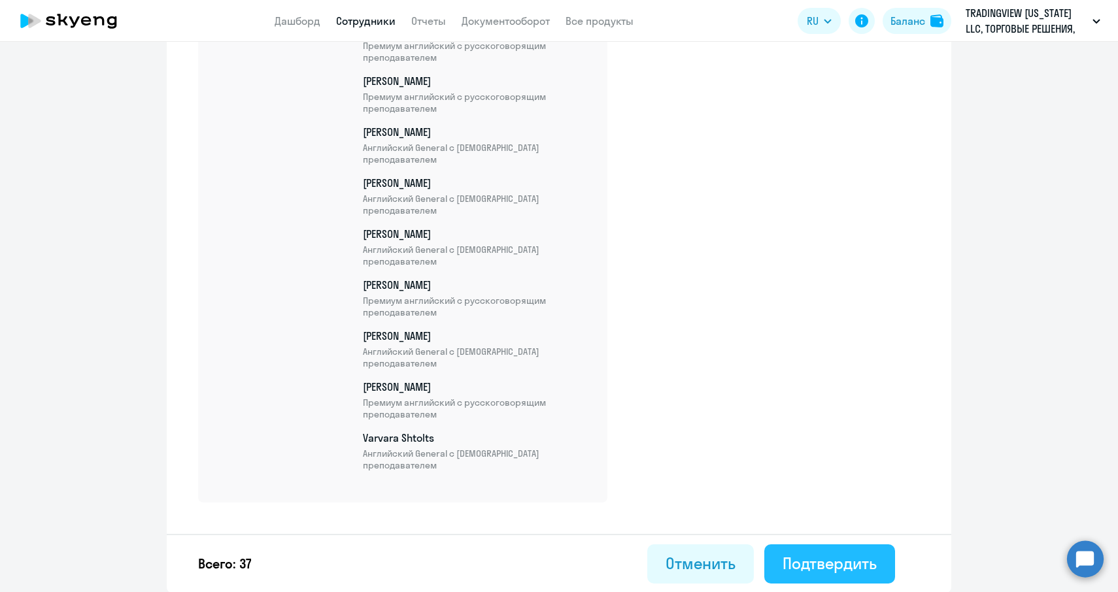
click at [819, 551] on button "Подтвердить" at bounding box center [829, 564] width 131 height 39
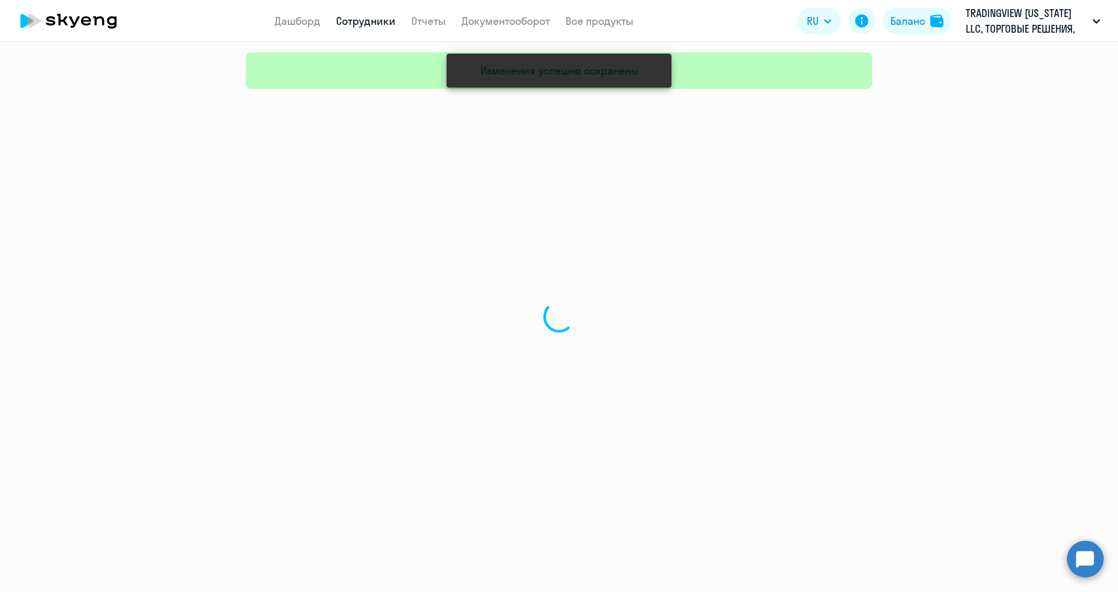
select select "30"
